Goal: Entertainment & Leisure: Browse casually

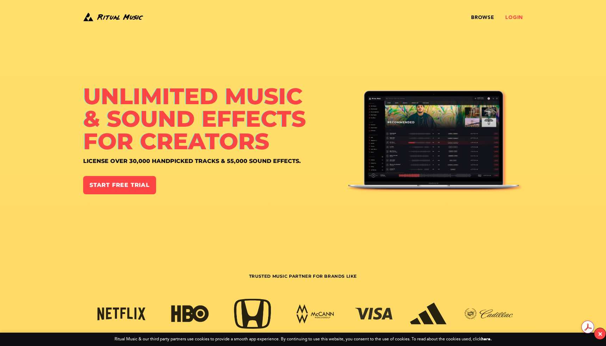
click at [515, 16] on link "Login" at bounding box center [514, 18] width 18 height 6
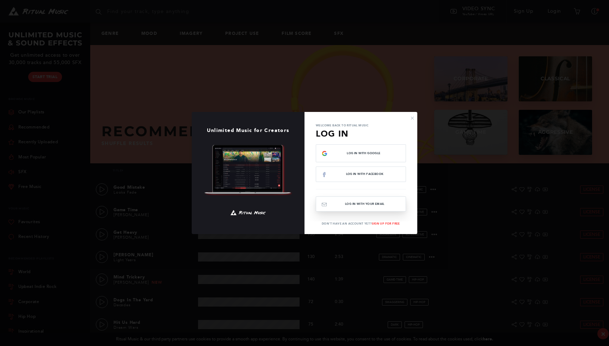
click at [361, 202] on button "Log In with your email" at bounding box center [361, 204] width 90 height 15
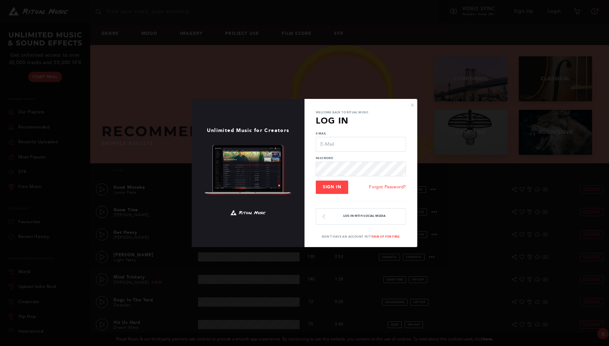
type input "[EMAIL_ADDRESS][DOMAIN_NAME]"
click at [331, 188] on span "Sign In" at bounding box center [332, 187] width 18 height 5
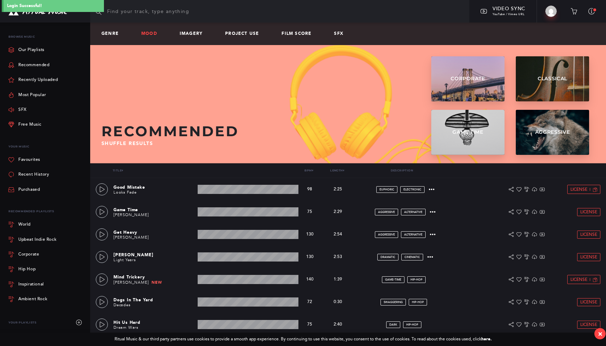
click at [154, 33] on link "Mood" at bounding box center [151, 33] width 21 height 5
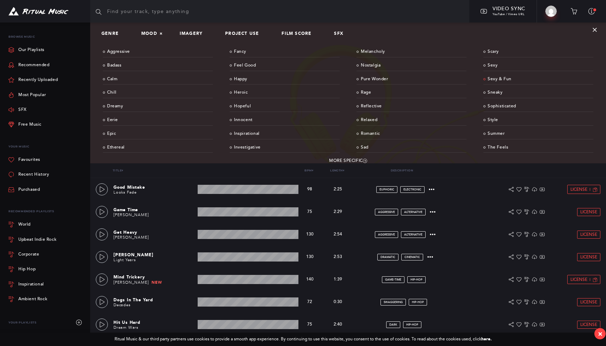
click at [500, 79] on link "Sexy & Fun" at bounding box center [538, 79] width 110 height 11
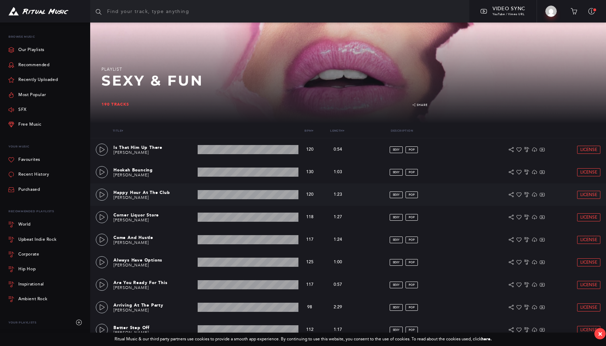
scroll to position [41, 0]
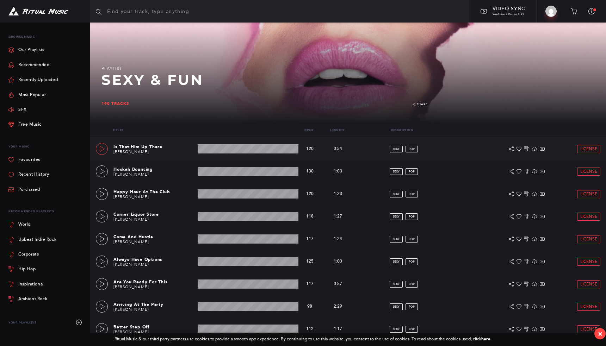
click at [105, 148] on icon at bounding box center [102, 149] width 6 height 6
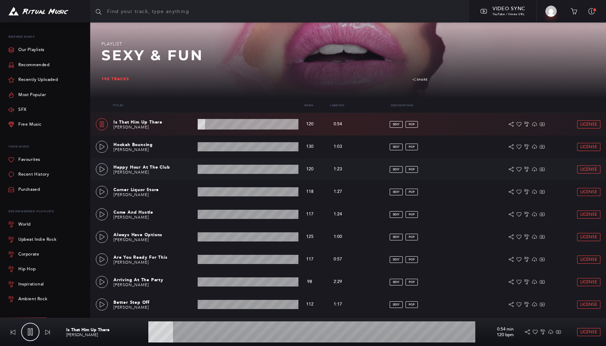
scroll to position [65, 0]
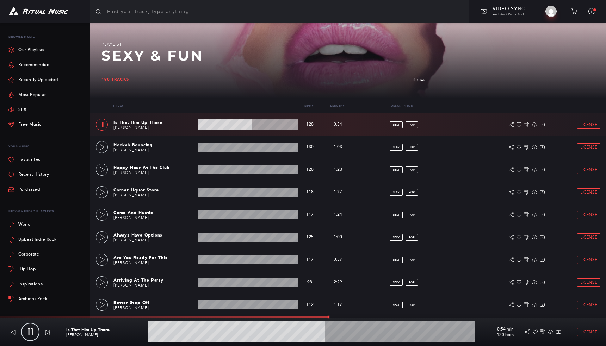
click at [33, 329] on icon at bounding box center [30, 332] width 7 height 7
click at [535, 125] on icon at bounding box center [534, 124] width 5 height 5
click at [105, 147] on link at bounding box center [102, 147] width 12 height 12
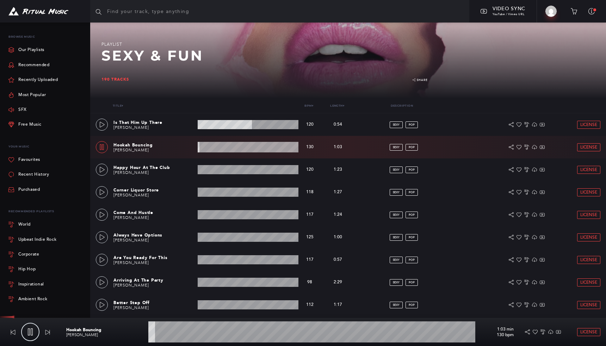
click at [105, 147] on link at bounding box center [102, 147] width 12 height 12
click at [103, 170] on icon at bounding box center [102, 170] width 6 height 6
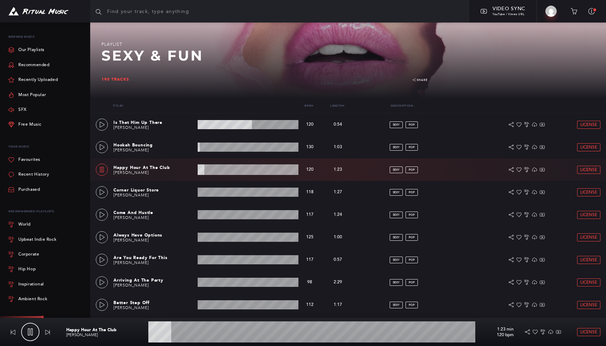
click at [104, 168] on icon at bounding box center [102, 170] width 6 height 6
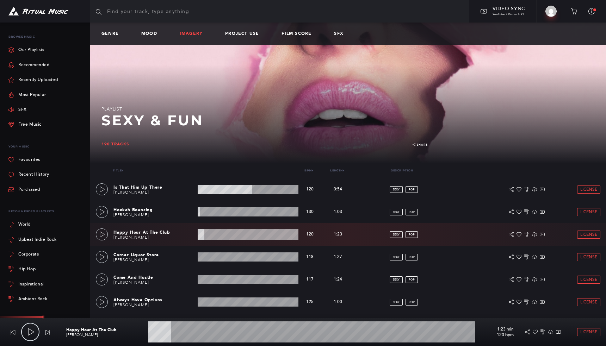
click at [193, 35] on link "Imagery" at bounding box center [194, 33] width 29 height 5
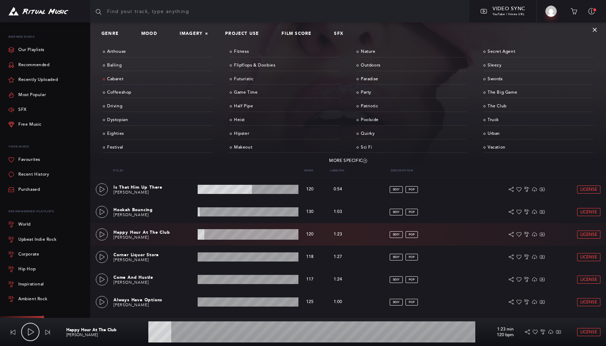
click at [115, 77] on link "Cabaret" at bounding box center [158, 79] width 110 height 11
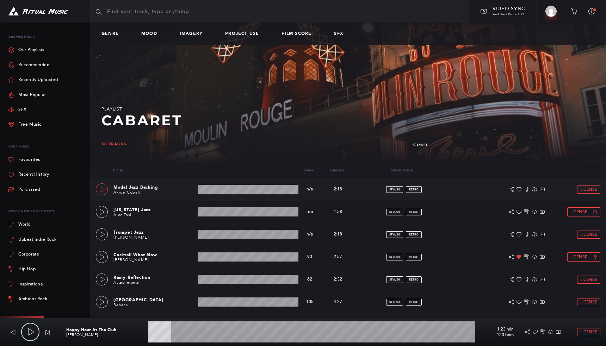
click at [100, 188] on icon at bounding box center [102, 190] width 6 height 6
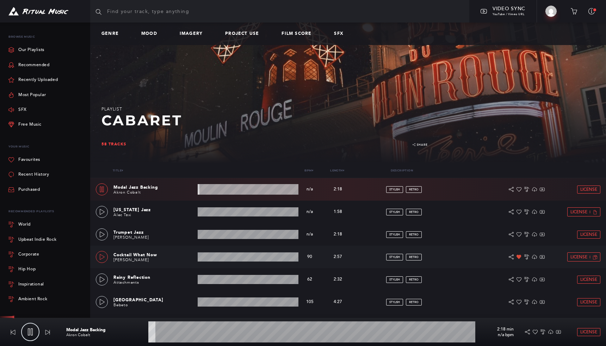
click at [102, 256] on icon at bounding box center [102, 257] width 6 height 6
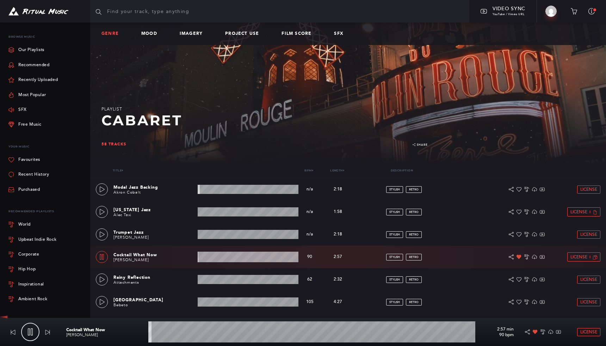
click at [112, 33] on link "Genre" at bounding box center [112, 33] width 23 height 5
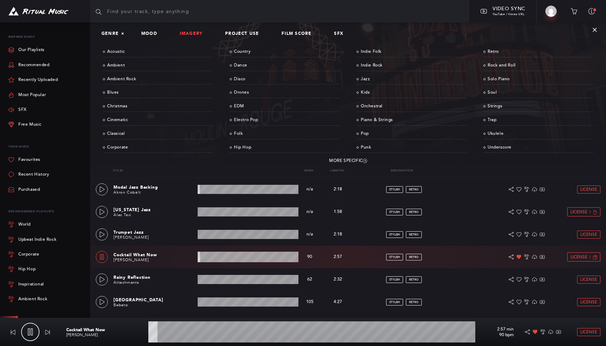
click at [190, 34] on link "Imagery" at bounding box center [194, 33] width 29 height 5
click at [116, 65] on link "Balling" at bounding box center [158, 65] width 110 height 11
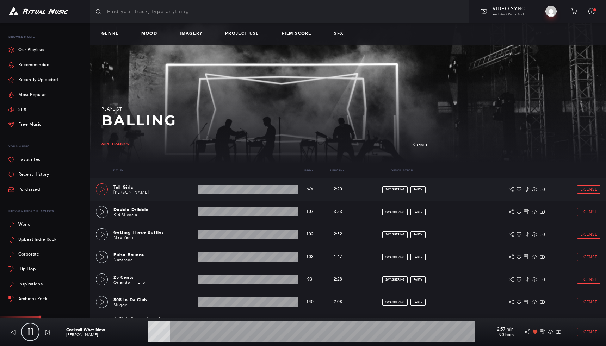
click at [99, 189] on icon at bounding box center [102, 190] width 6 height 6
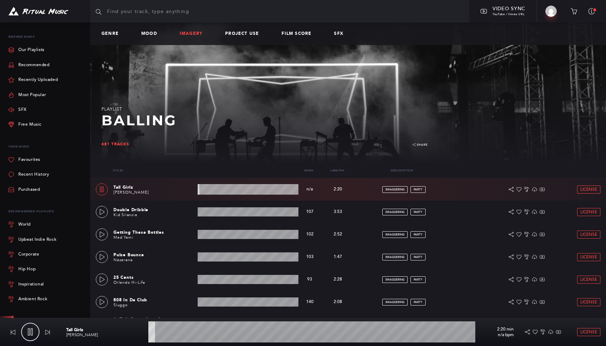
click at [187, 32] on link "Imagery" at bounding box center [194, 33] width 29 height 5
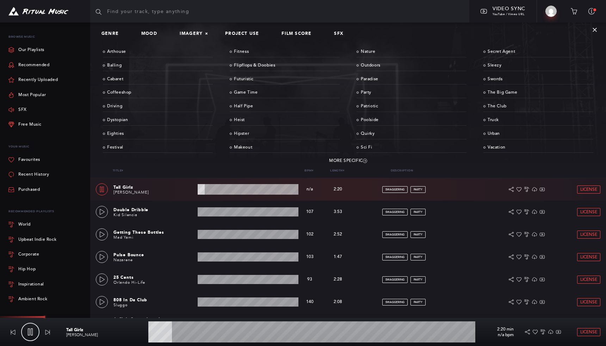
click at [137, 34] on div "Genre Mood Imagery × Project Use Film Score SFX" at bounding box center [222, 33] width 265 height 5
click at [145, 32] on link "Mood" at bounding box center [151, 33] width 21 height 5
click at [498, 93] on link "Sneaky" at bounding box center [538, 92] width 110 height 11
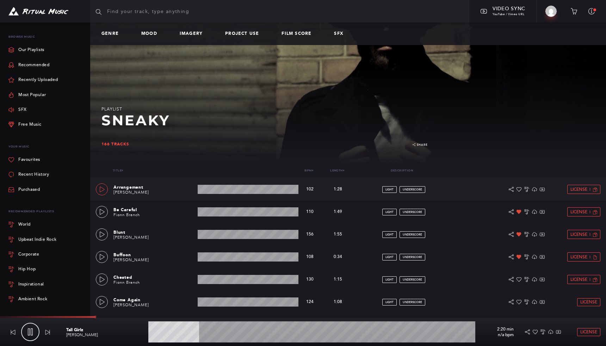
click at [105, 189] on icon at bounding box center [102, 190] width 6 height 6
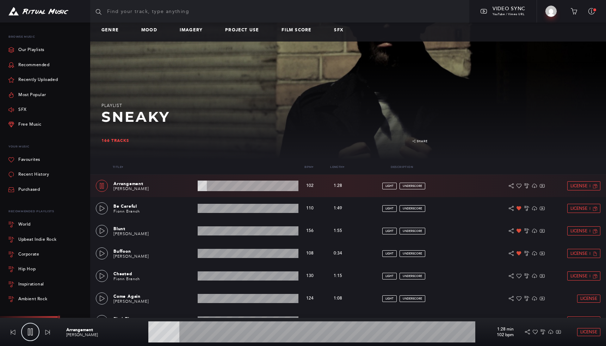
scroll to position [3, 0]
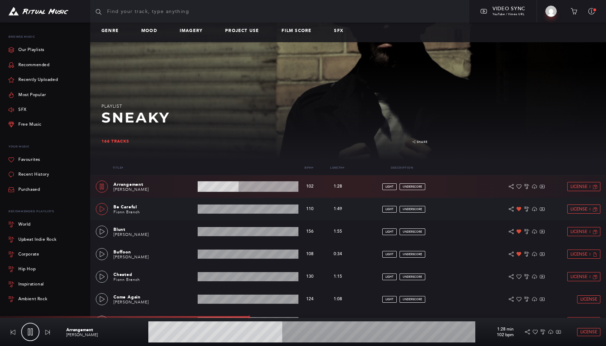
click at [101, 206] on icon at bounding box center [102, 209] width 6 height 6
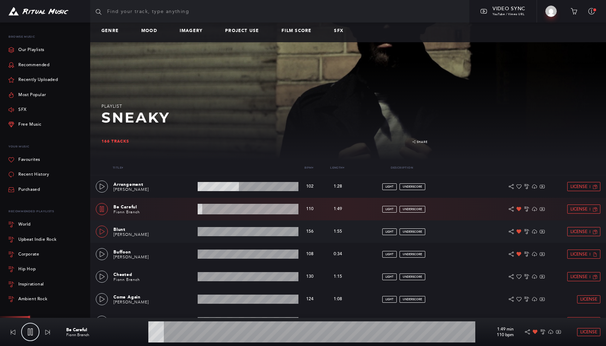
click at [102, 227] on link at bounding box center [102, 232] width 12 height 12
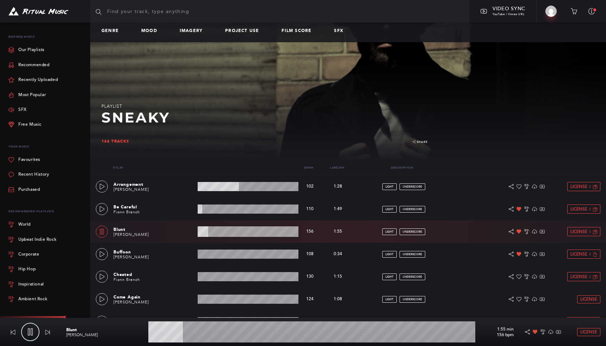
click at [29, 330] on icon at bounding box center [30, 332] width 7 height 7
type input "10.77"
